Goal: Transaction & Acquisition: Purchase product/service

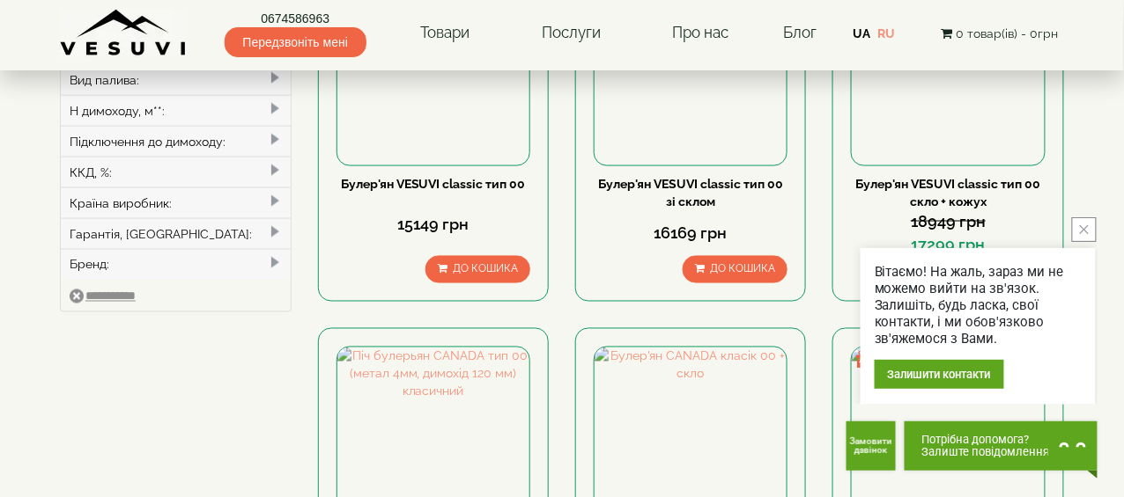
scroll to position [704, 0]
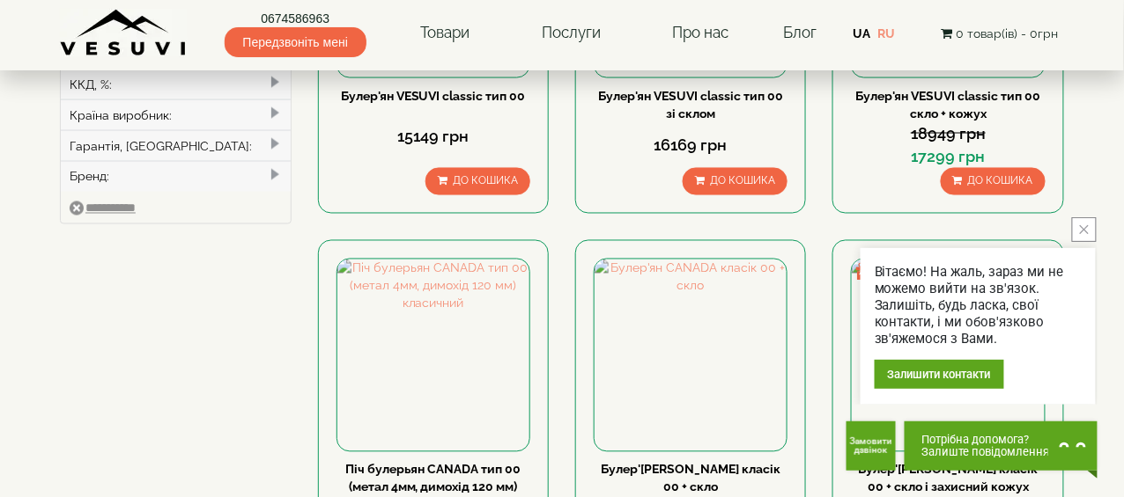
click at [1076, 228] on button "close button" at bounding box center [1084, 229] width 25 height 25
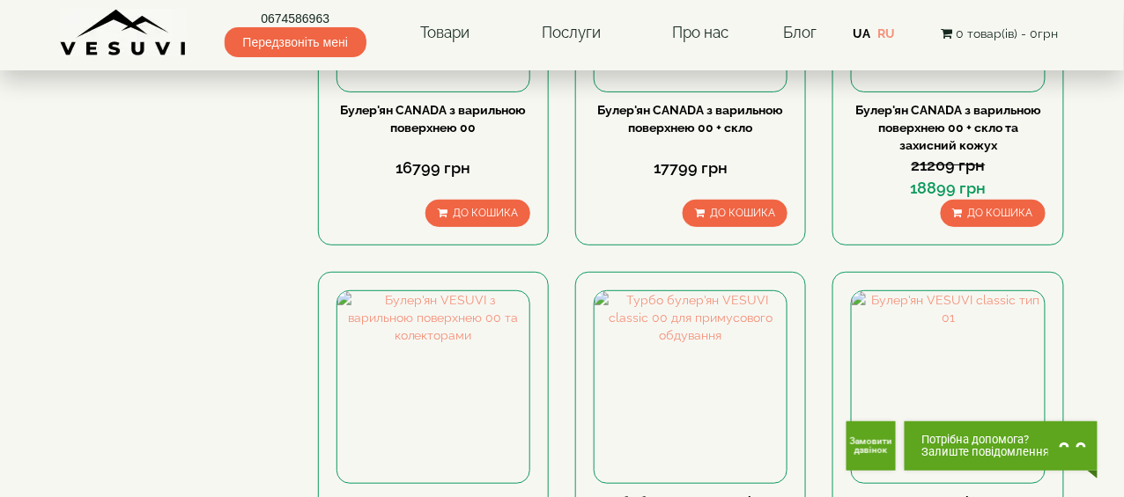
scroll to position [2024, 0]
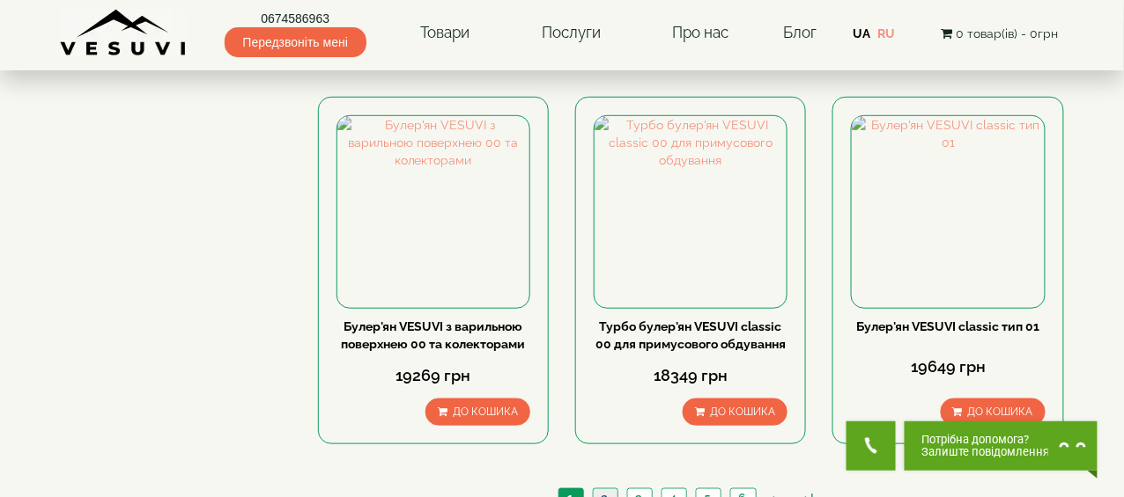
click at [603, 490] on link "2" at bounding box center [605, 499] width 25 height 18
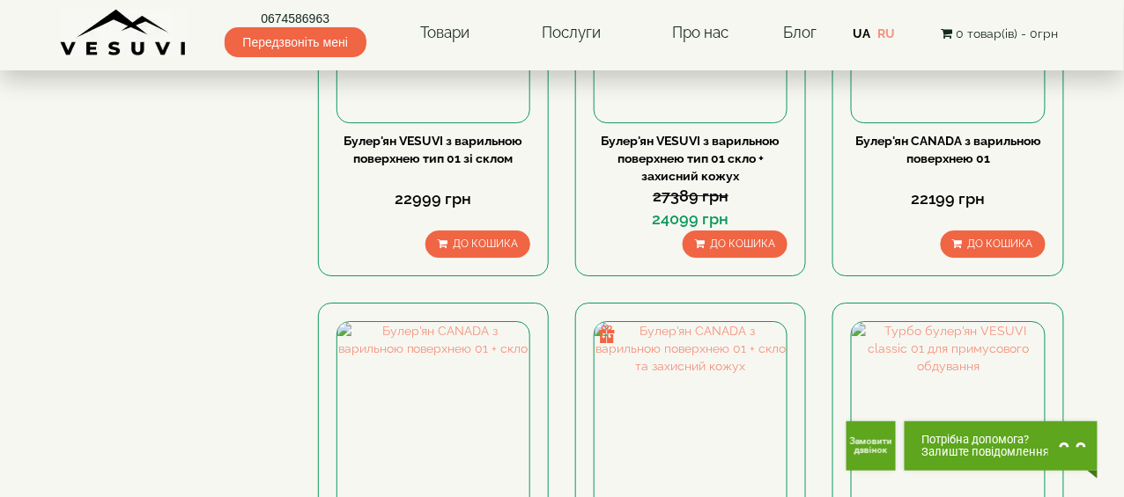
scroll to position [1497, 0]
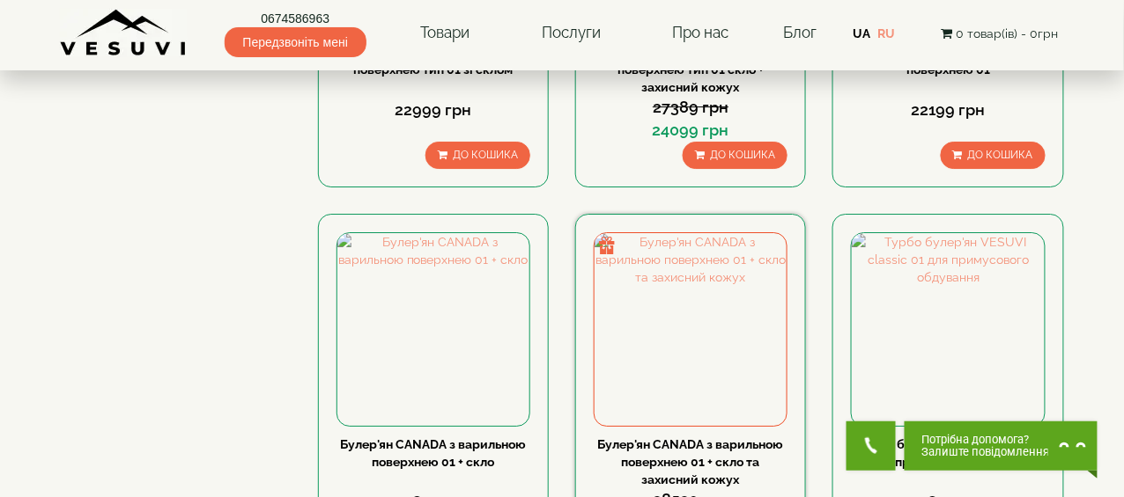
click at [720, 438] on link "Булер'ян CANADA з варильною поверхнею 01 + скло та захисний кожух" at bounding box center [691, 462] width 186 height 49
